Goal: Task Accomplishment & Management: Use online tool/utility

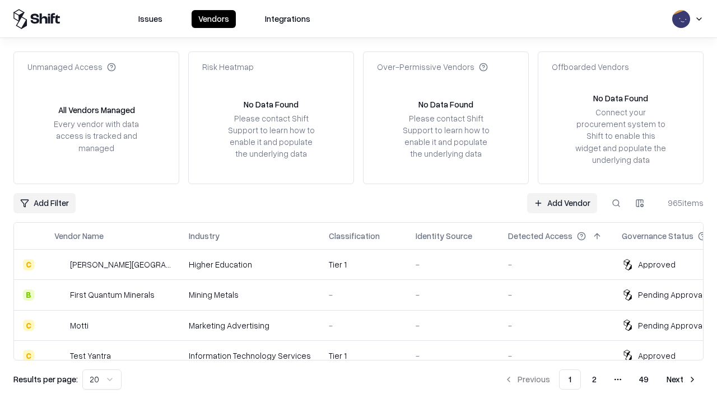
click at [562, 203] on link "Add Vendor" at bounding box center [562, 203] width 70 height 20
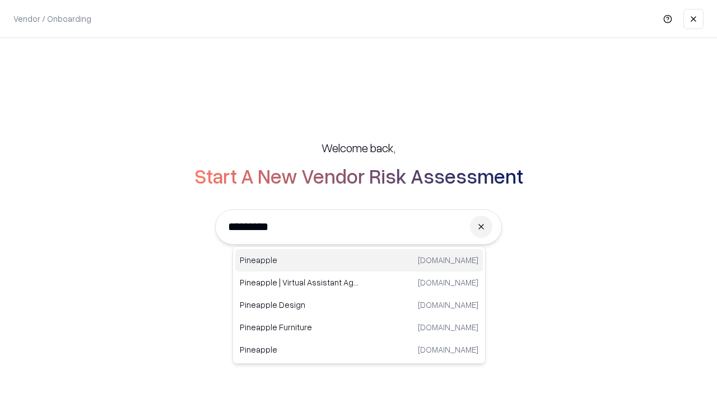
click at [359, 260] on div "Pineapple [DOMAIN_NAME]" at bounding box center [358, 260] width 247 height 22
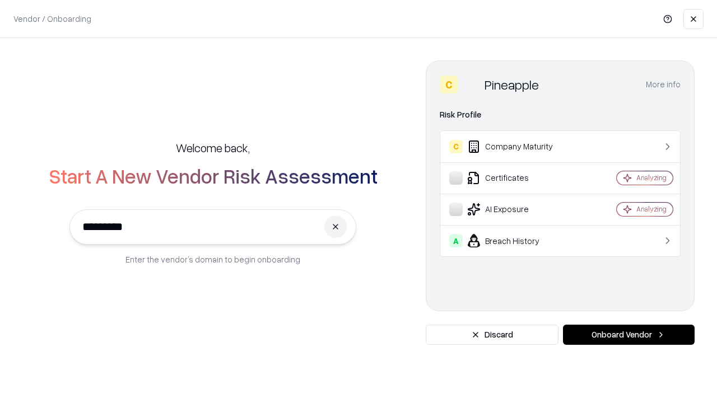
type input "*********"
click at [628, 335] on button "Onboard Vendor" at bounding box center [629, 335] width 132 height 20
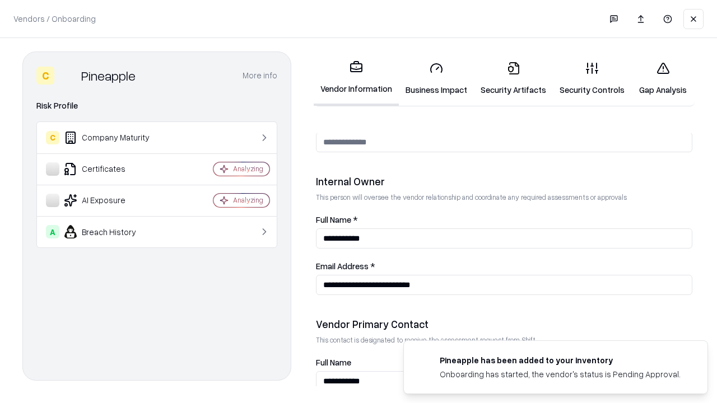
scroll to position [580, 0]
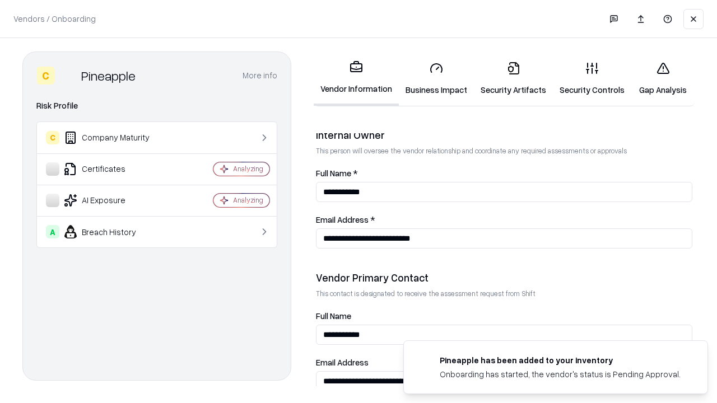
click at [513, 78] on link "Security Artifacts" at bounding box center [513, 79] width 79 height 52
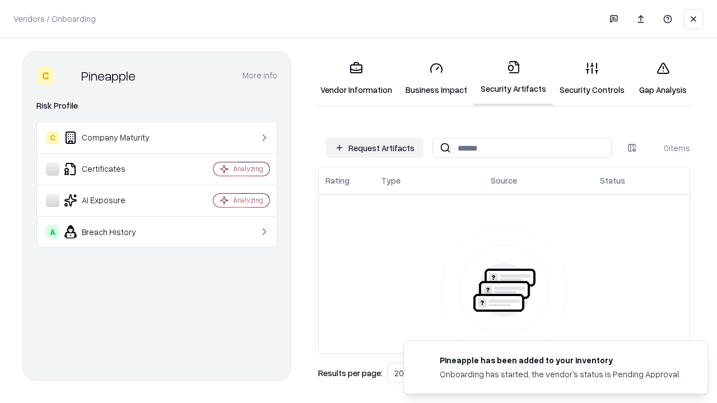
click at [375, 148] on button "Request Artifacts" at bounding box center [374, 148] width 97 height 20
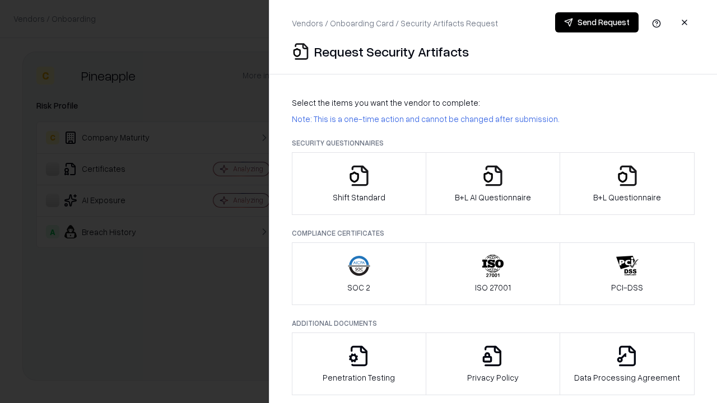
click at [627, 184] on icon "button" at bounding box center [627, 176] width 22 height 22
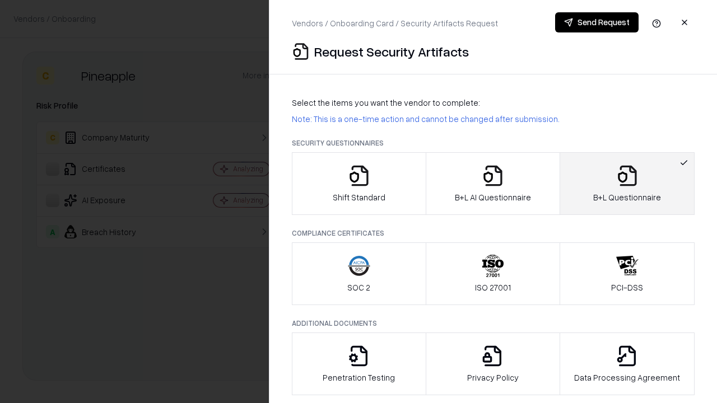
click at [492, 184] on icon "button" at bounding box center [493, 176] width 22 height 22
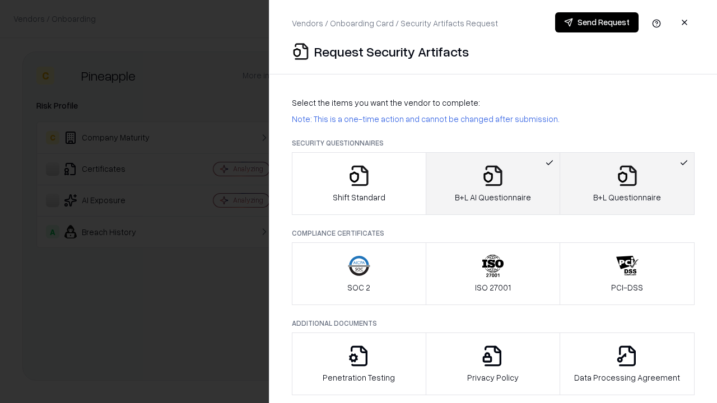
click at [596, 22] on button "Send Request" at bounding box center [596, 22] width 83 height 20
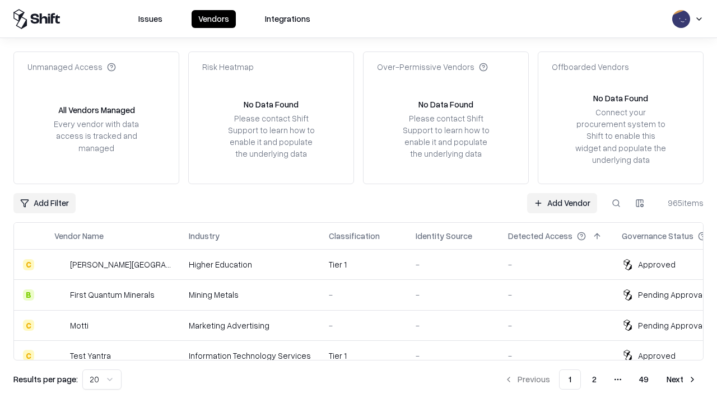
click at [562, 203] on link "Add Vendor" at bounding box center [562, 203] width 70 height 20
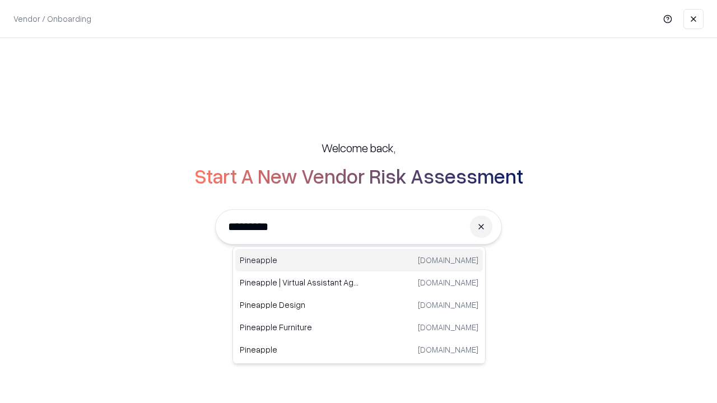
click at [359, 260] on div "Pineapple [DOMAIN_NAME]" at bounding box center [358, 260] width 247 height 22
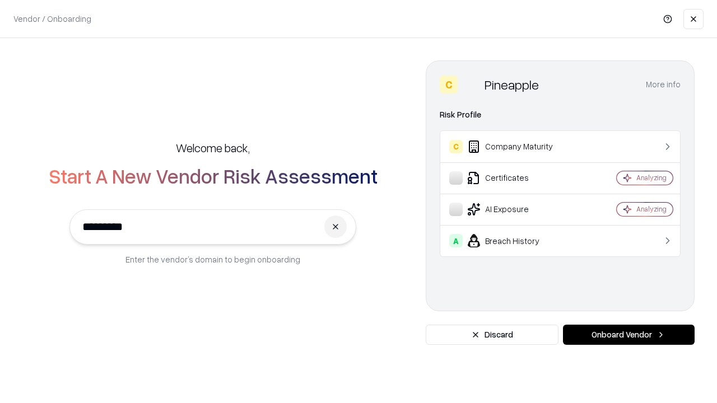
type input "*********"
click at [628, 335] on button "Onboard Vendor" at bounding box center [629, 335] width 132 height 20
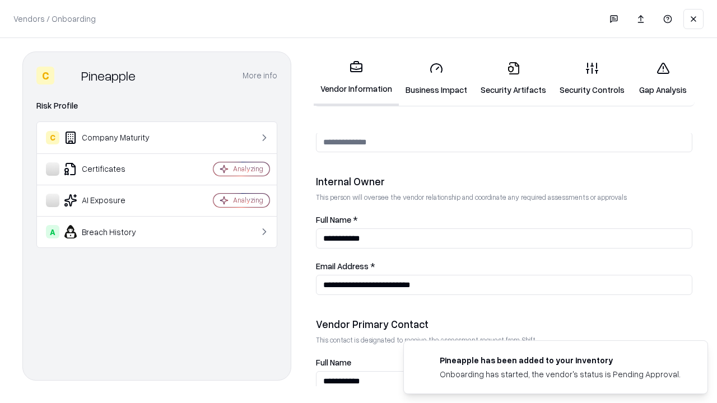
scroll to position [580, 0]
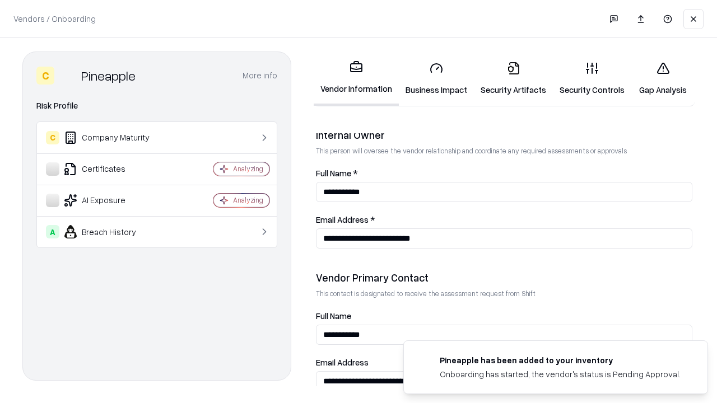
click at [662, 78] on link "Gap Analysis" at bounding box center [662, 79] width 63 height 52
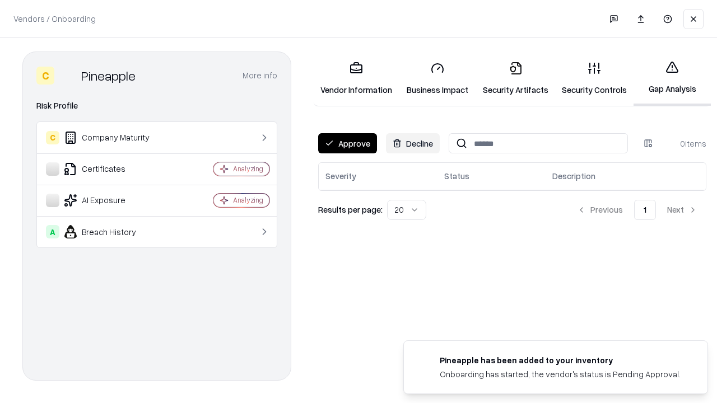
click at [347, 143] on button "Approve" at bounding box center [347, 143] width 59 height 20
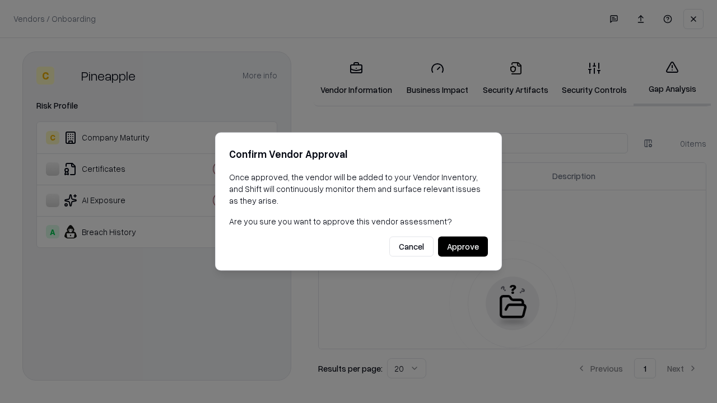
click at [462, 246] on button "Approve" at bounding box center [463, 247] width 50 height 20
